Goal: Task Accomplishment & Management: Manage account settings

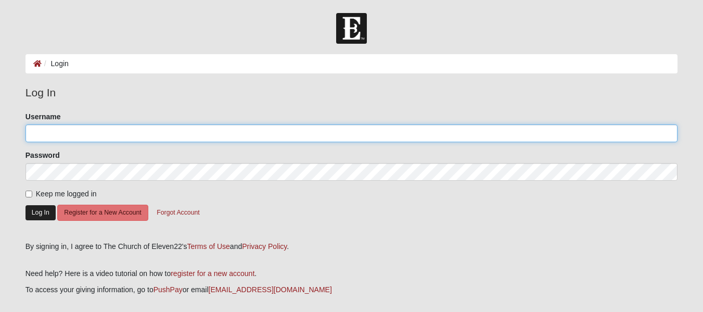
type input "akruseil"
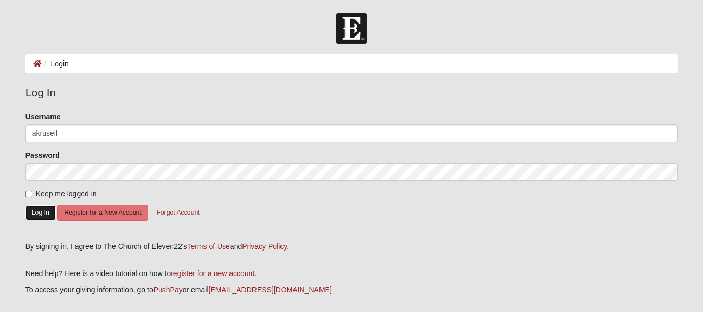
click at [39, 212] on button "Log In" at bounding box center [41, 212] width 30 height 15
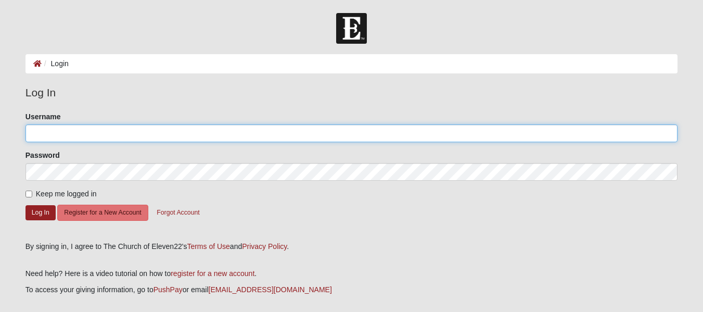
type input "akruseil"
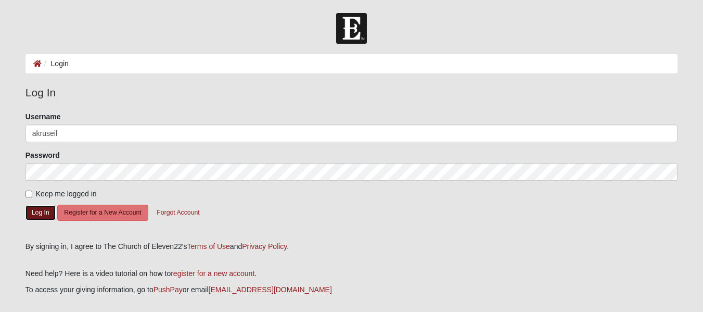
click at [39, 212] on button "Log In" at bounding box center [41, 212] width 30 height 15
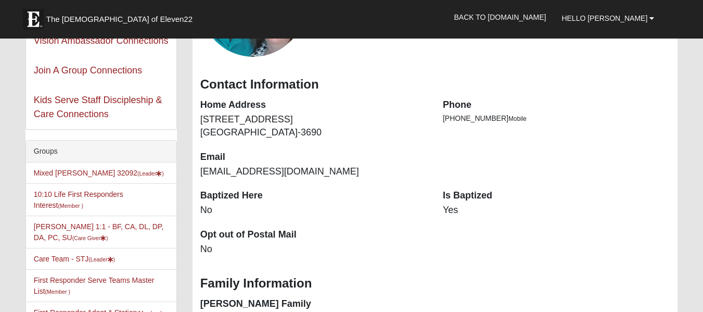
scroll to position [167, 0]
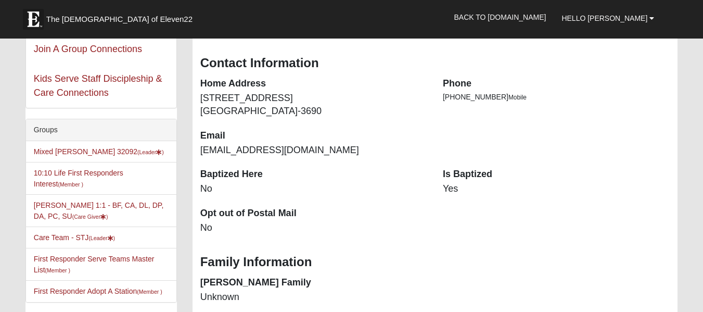
click at [67, 146] on li "Mixed Kruse 32092 (Leader )" at bounding box center [101, 151] width 150 height 21
click at [66, 151] on link "Mixed Kruse 32092 (Leader )" at bounding box center [99, 151] width 130 height 8
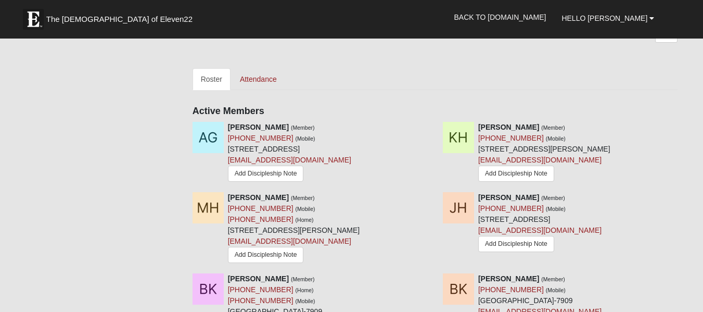
scroll to position [444, 0]
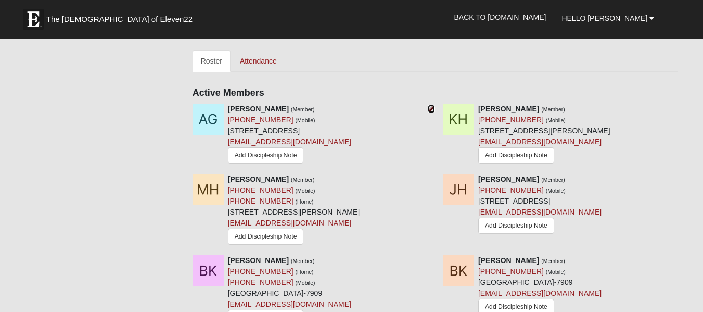
click at [431, 107] on icon at bounding box center [431, 108] width 7 height 7
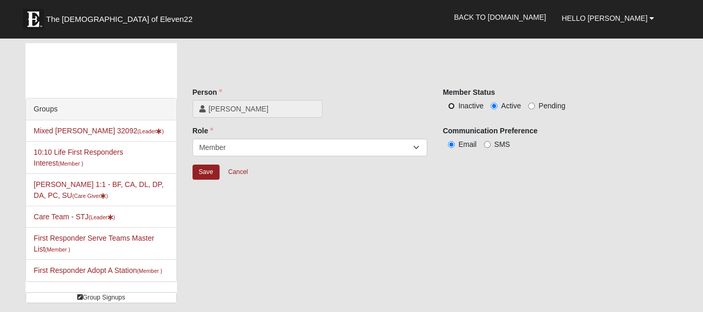
click at [454, 105] on input "Inactive" at bounding box center [451, 106] width 7 height 7
radio input "true"
click at [204, 173] on input "Save" at bounding box center [206, 172] width 27 height 15
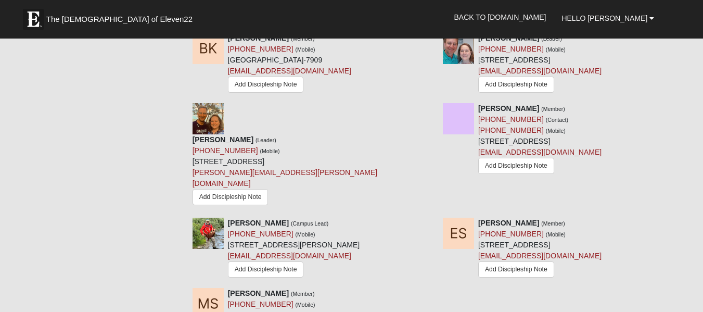
scroll to position [712, 0]
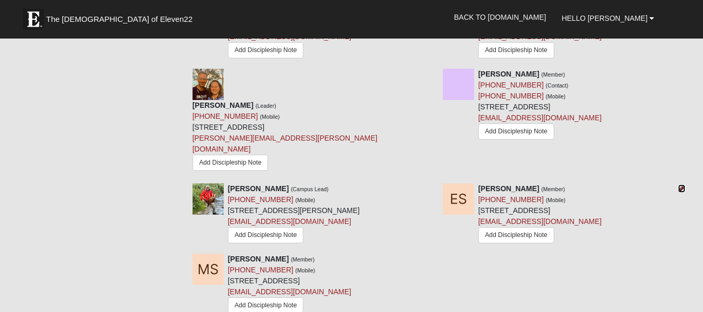
click at [682, 185] on icon at bounding box center [681, 188] width 7 height 7
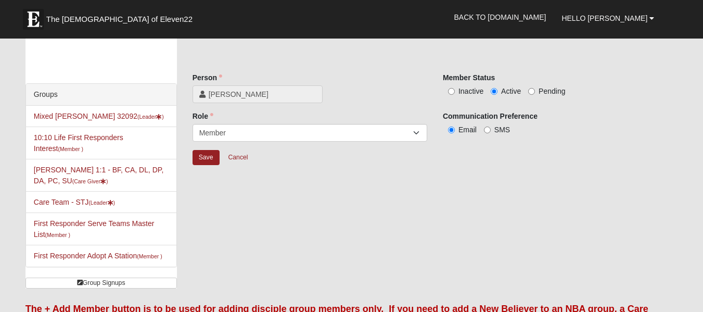
scroll to position [11, 0]
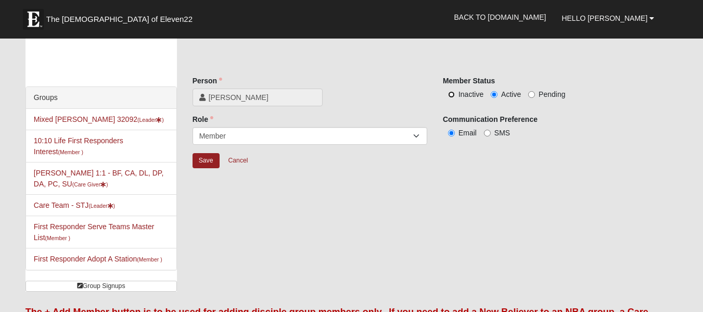
click at [454, 93] on input "Inactive" at bounding box center [451, 94] width 7 height 7
radio input "true"
click at [208, 159] on input "Save" at bounding box center [206, 160] width 27 height 15
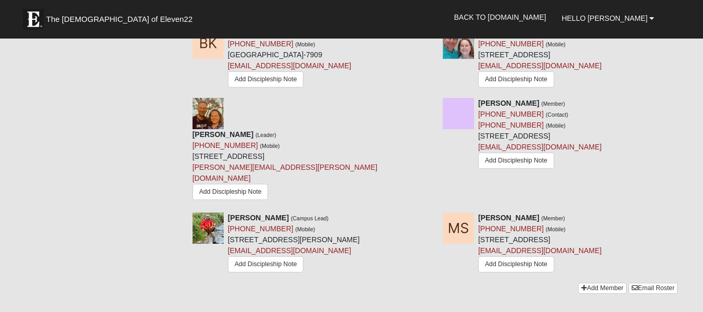
scroll to position [689, 0]
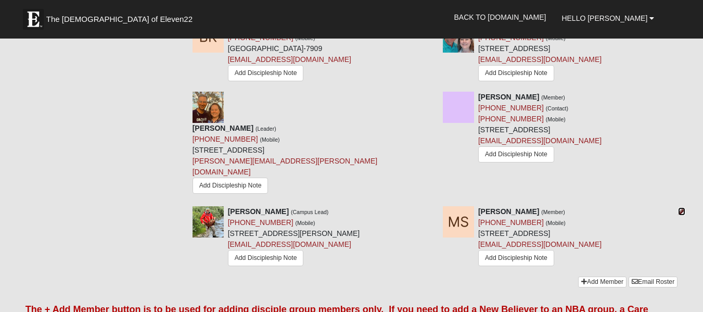
click at [683, 208] on icon at bounding box center [681, 211] width 7 height 7
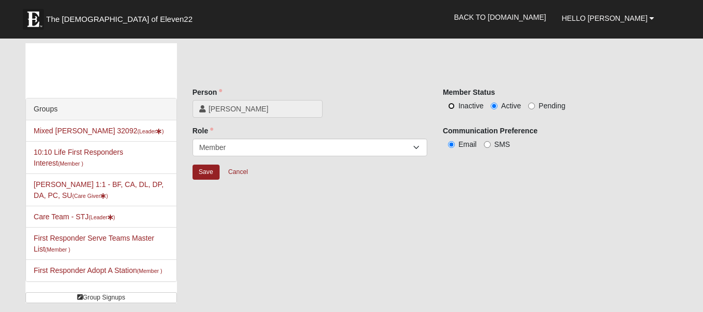
click at [452, 108] on input "Inactive" at bounding box center [451, 106] width 7 height 7
radio input "true"
click at [199, 170] on input "Save" at bounding box center [206, 172] width 27 height 15
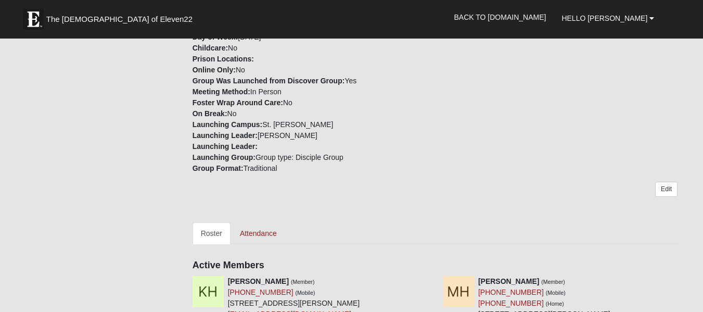
scroll to position [294, 0]
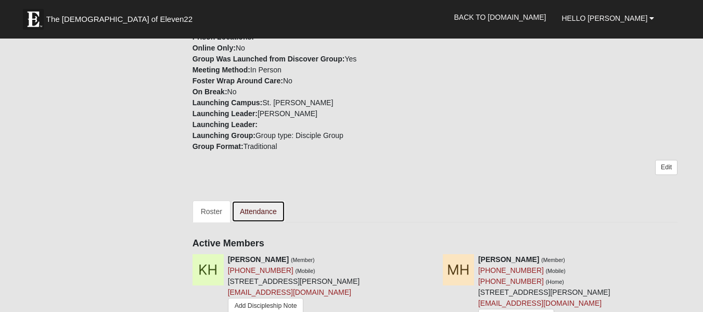
click at [267, 212] on link "Attendance" at bounding box center [259, 211] width 54 height 22
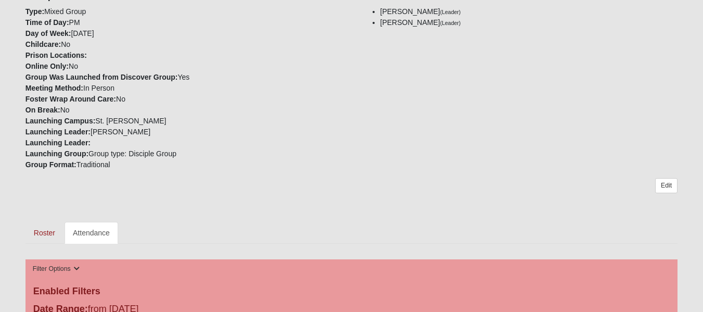
scroll to position [455, 0]
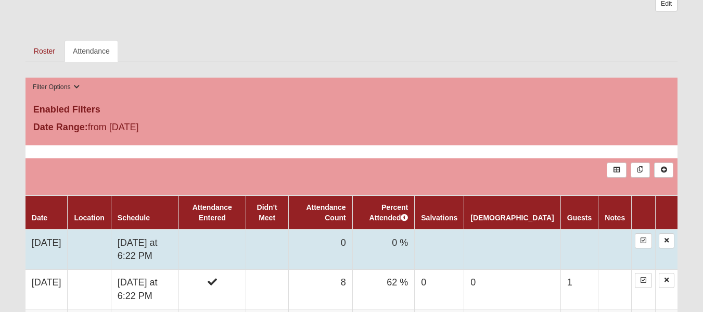
click at [172, 240] on td "[DATE] at 6:22 PM" at bounding box center [145, 250] width 68 height 40
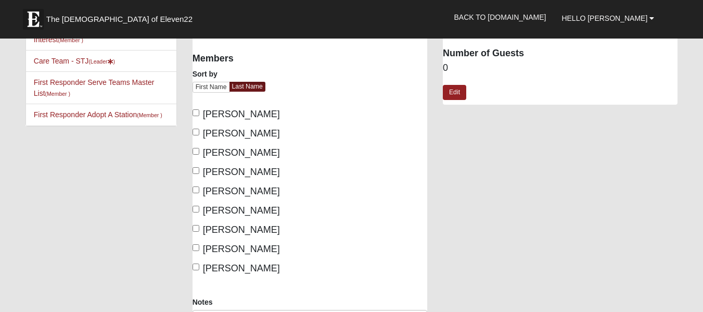
scroll to position [70, 0]
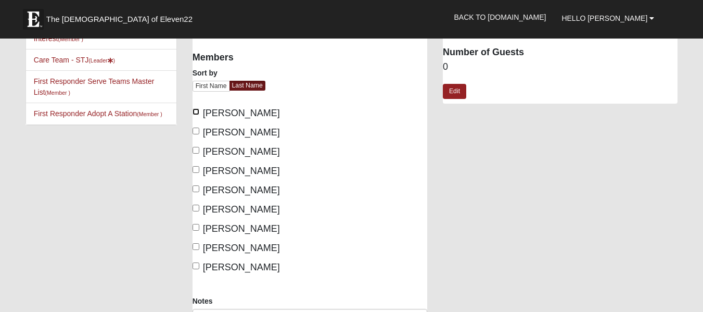
click at [196, 111] on input "[PERSON_NAME]" at bounding box center [196, 111] width 7 height 7
checkbox input "true"
click at [198, 130] on input "Hamilton, Matthew" at bounding box center [196, 131] width 7 height 7
checkbox input "true"
click at [197, 150] on input "Harper, Jeanne" at bounding box center [196, 150] width 7 height 7
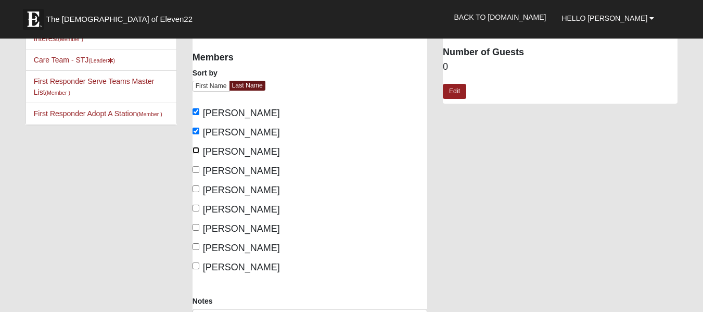
checkbox input "true"
click at [196, 184] on label "Knickerbocker, Bob" at bounding box center [236, 190] width 87 height 14
click at [196, 185] on input "Knickerbocker, Bob" at bounding box center [196, 188] width 7 height 7
checkbox input "true"
click at [196, 206] on input "Kruse, Angie" at bounding box center [196, 208] width 7 height 7
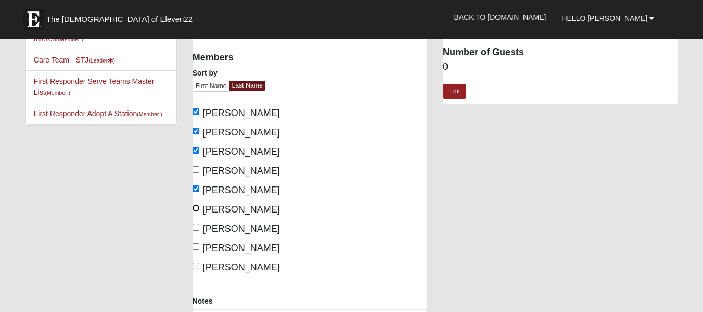
checkbox input "true"
click at [197, 225] on input "Kruse, Peter" at bounding box center [196, 227] width 7 height 7
checkbox input "true"
click at [195, 245] on input "Nimitz, Elizabeth" at bounding box center [196, 246] width 7 height 7
checkbox input "true"
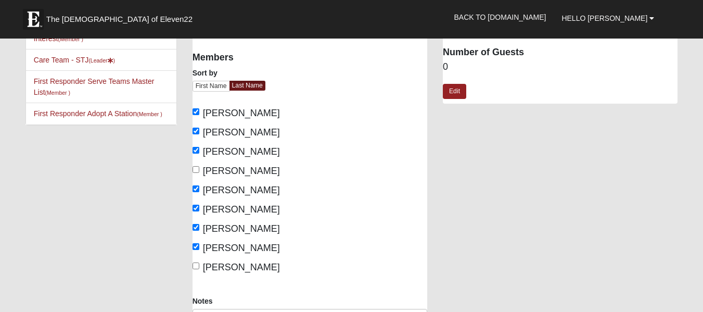
click at [198, 262] on label "Perez, Wally" at bounding box center [236, 267] width 87 height 14
click at [198, 262] on input "Perez, Wally" at bounding box center [196, 265] width 7 height 7
checkbox input "true"
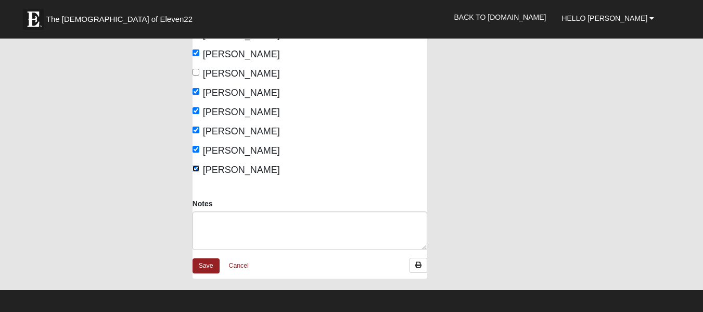
scroll to position [178, 0]
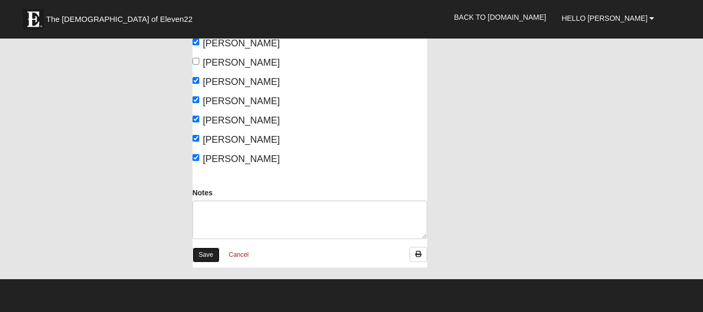
click at [205, 254] on link "Save" at bounding box center [206, 254] width 27 height 15
